Goal: Task Accomplishment & Management: Manage account settings

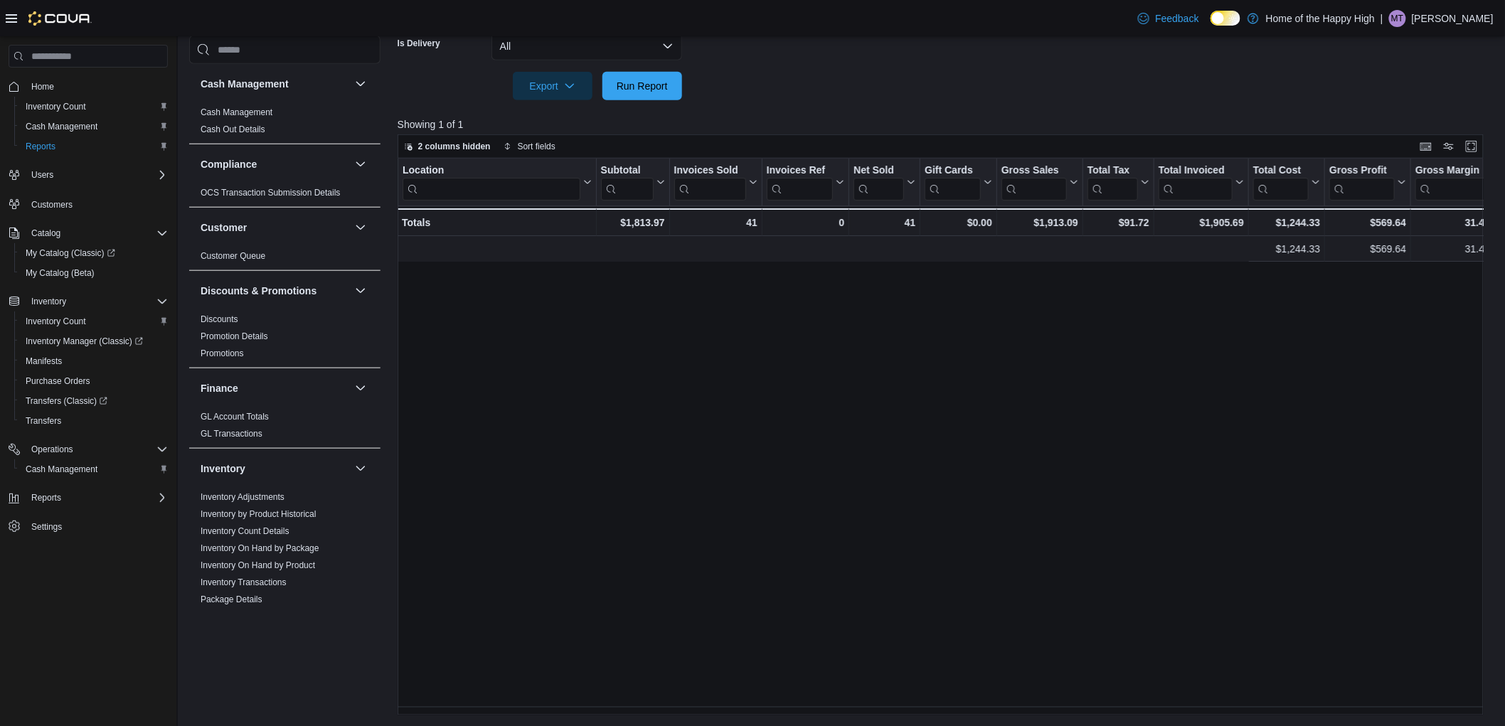
scroll to position [0, 960]
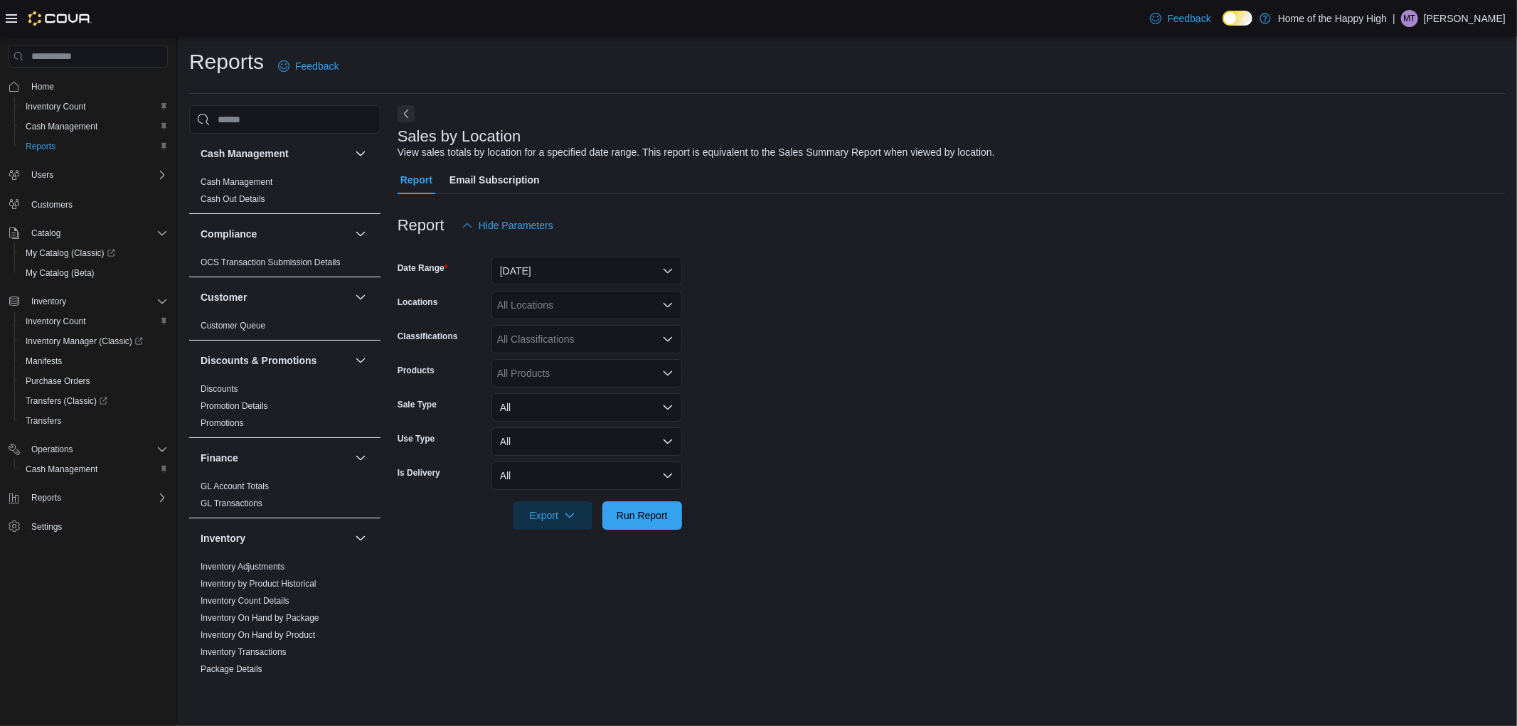
click at [1461, 11] on p "[PERSON_NAME]" at bounding box center [1465, 18] width 82 height 17
click at [1425, 138] on span "Sign Out" at bounding box center [1414, 141] width 38 height 14
